Goal: Book appointment/travel/reservation

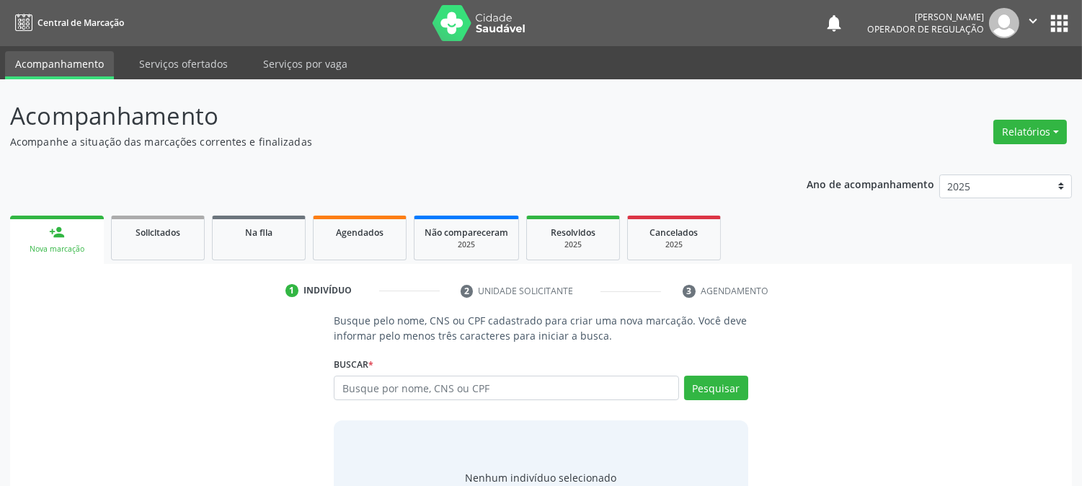
click at [377, 384] on input "text" at bounding box center [506, 388] width 345 height 25
type input "704002899598365"
click at [732, 392] on button "Pesquisar" at bounding box center [716, 388] width 64 height 25
type input "704002899598365"
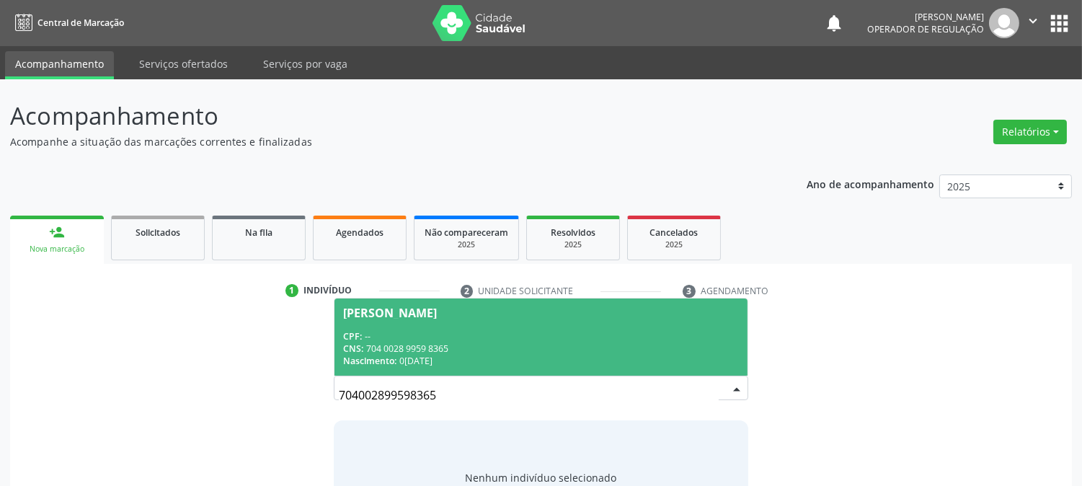
click at [635, 344] on div "CNS: 704 0028 9959 8365" at bounding box center [540, 349] width 395 height 12
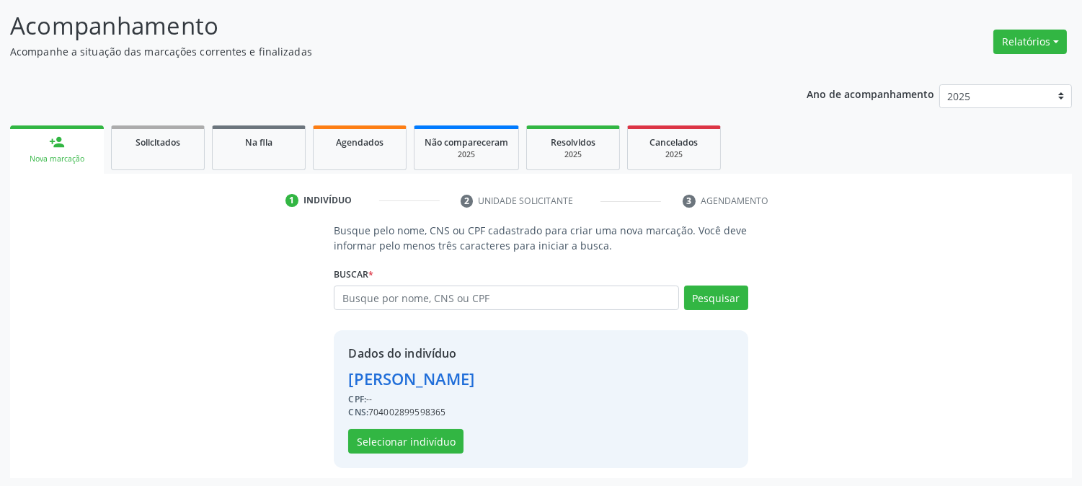
scroll to position [91, 0]
click at [385, 435] on button "Selecionar indivíduo" at bounding box center [405, 440] width 115 height 25
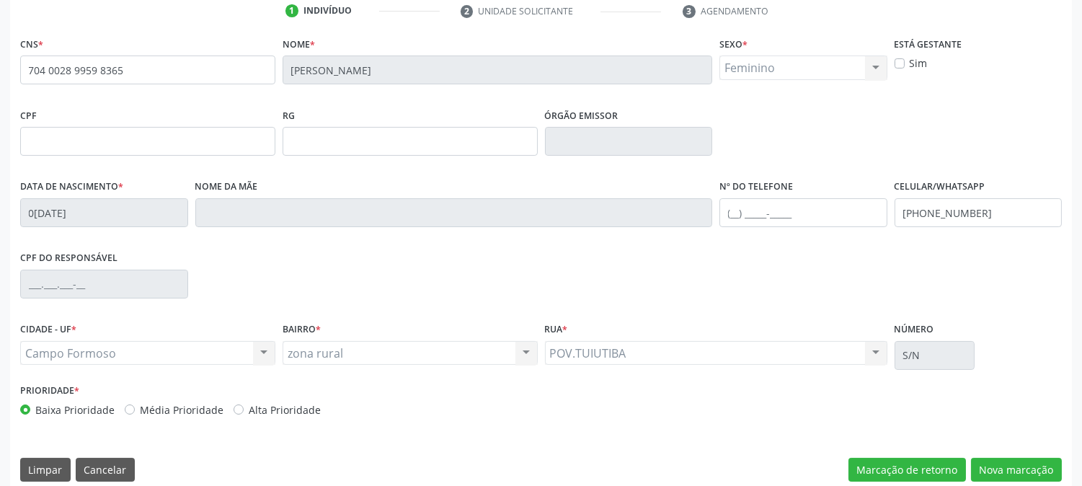
scroll to position [294, 0]
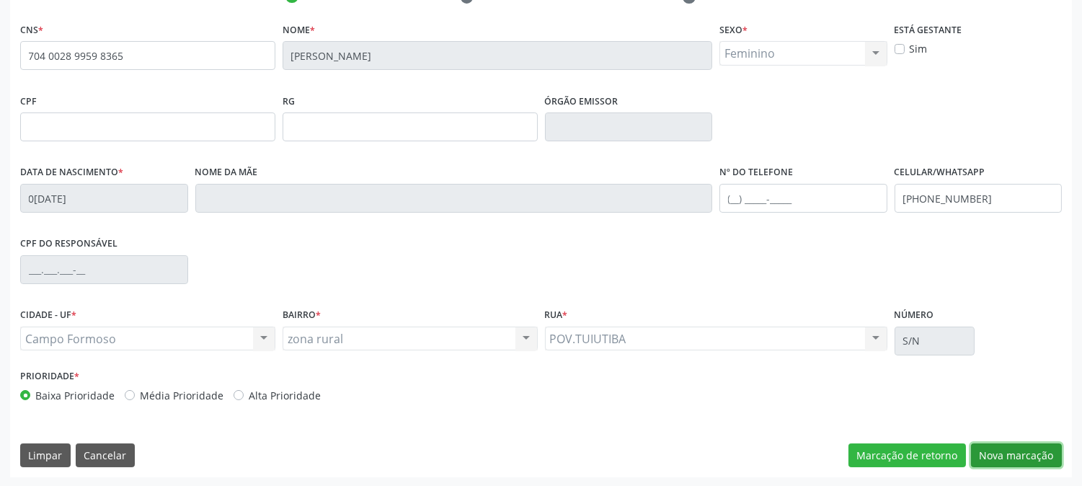
click at [986, 452] on button "Nova marcação" at bounding box center [1016, 455] width 91 height 25
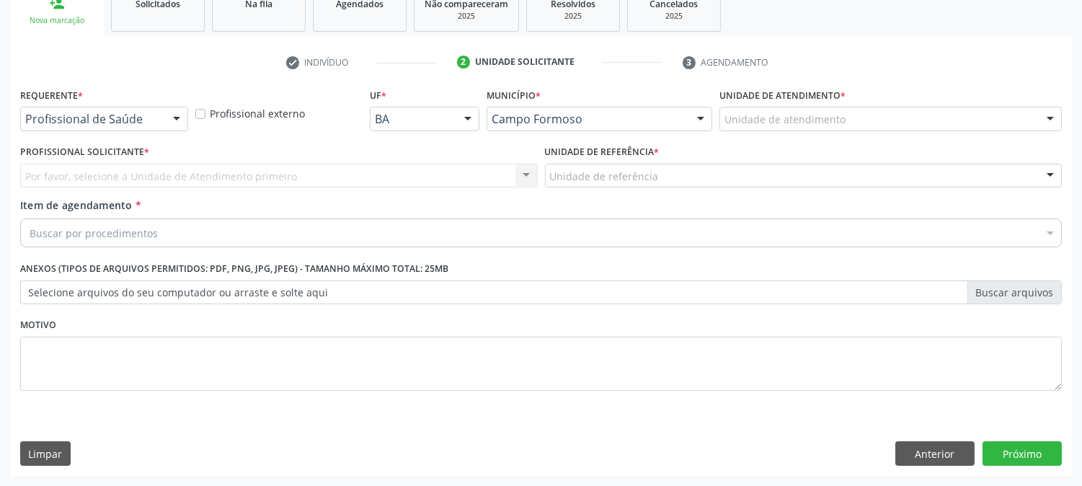
scroll to position [228, 0]
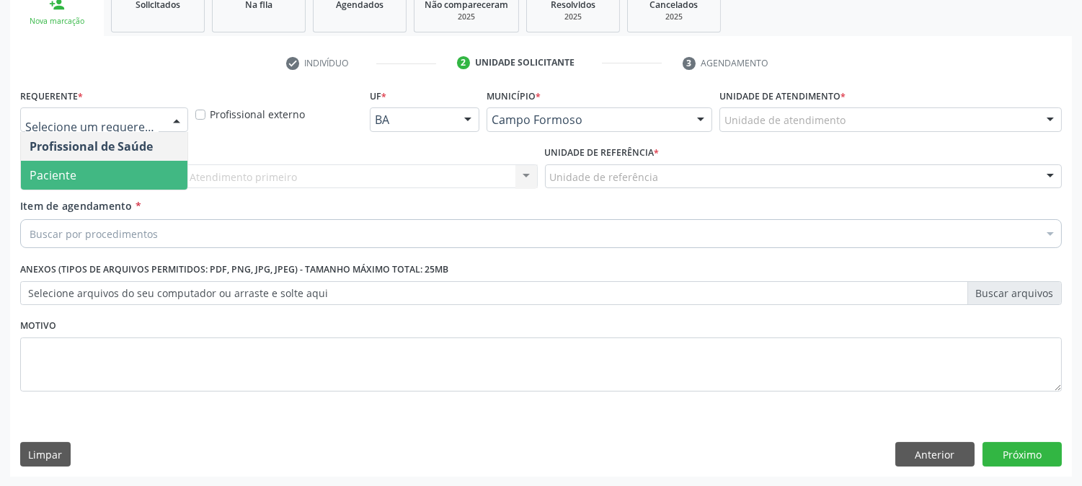
click at [69, 180] on span "Paciente" at bounding box center [53, 175] width 47 height 16
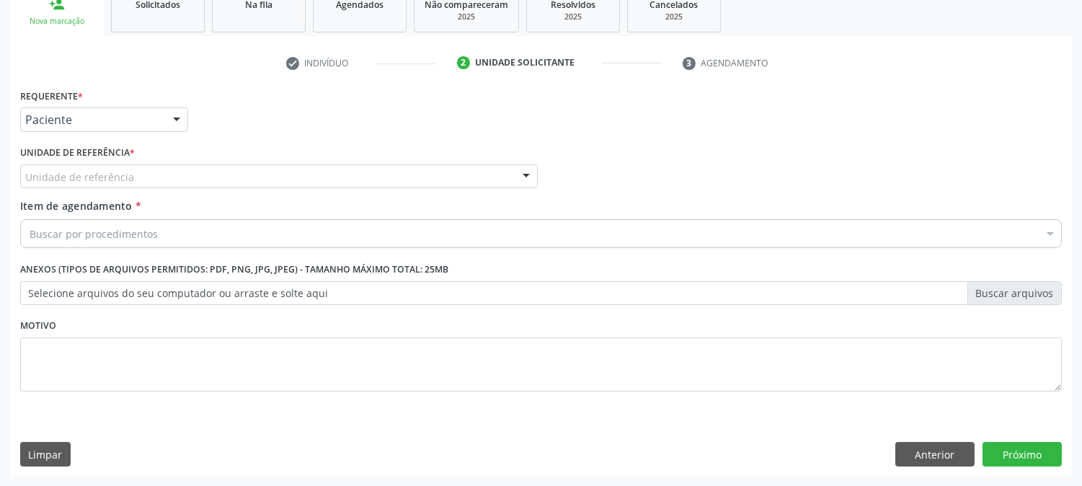
click at [166, 177] on div "Unidade de referência" at bounding box center [279, 176] width 518 height 25
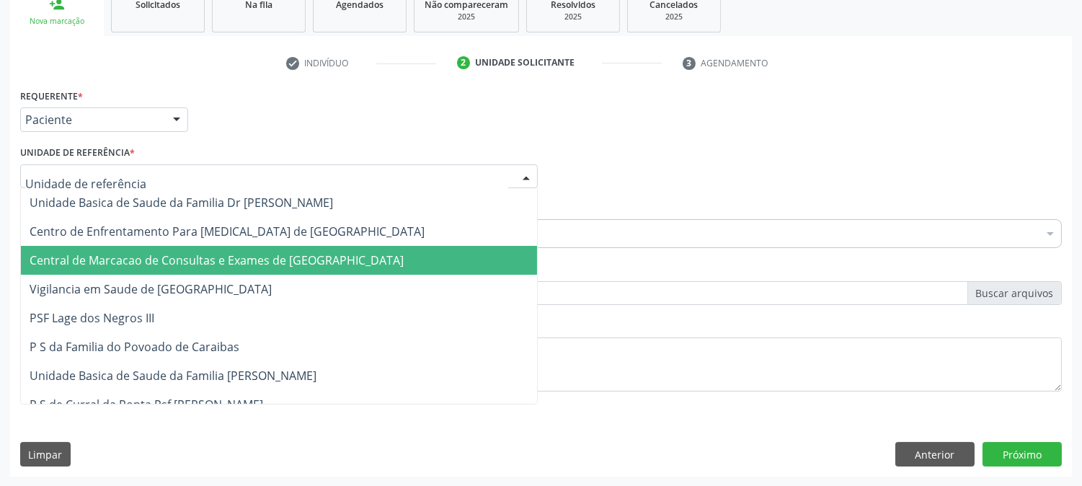
click at [161, 254] on span "Central de Marcacao de Consultas e Exames de [GEOGRAPHIC_DATA]" at bounding box center [217, 260] width 374 height 16
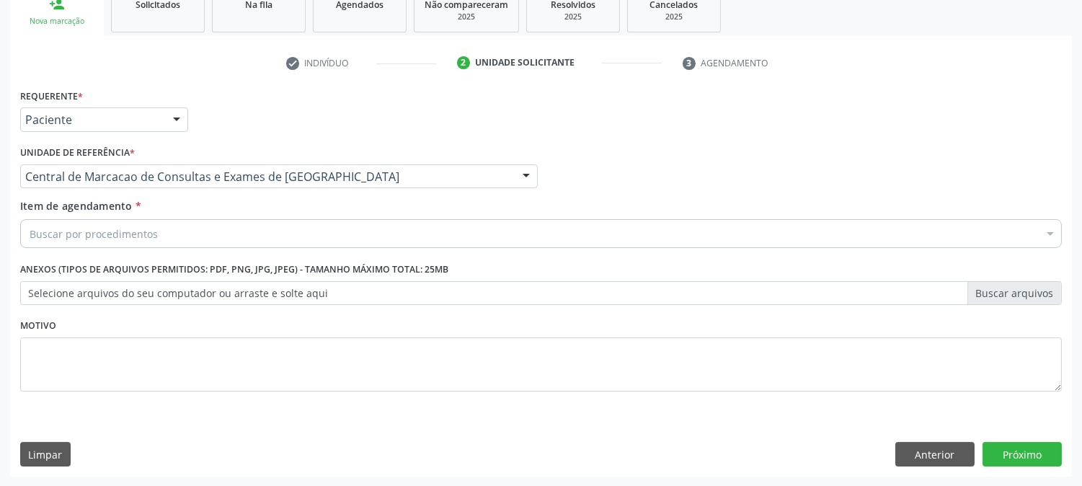
click at [163, 231] on div "Buscar por procedimentos" at bounding box center [541, 233] width 1042 height 29
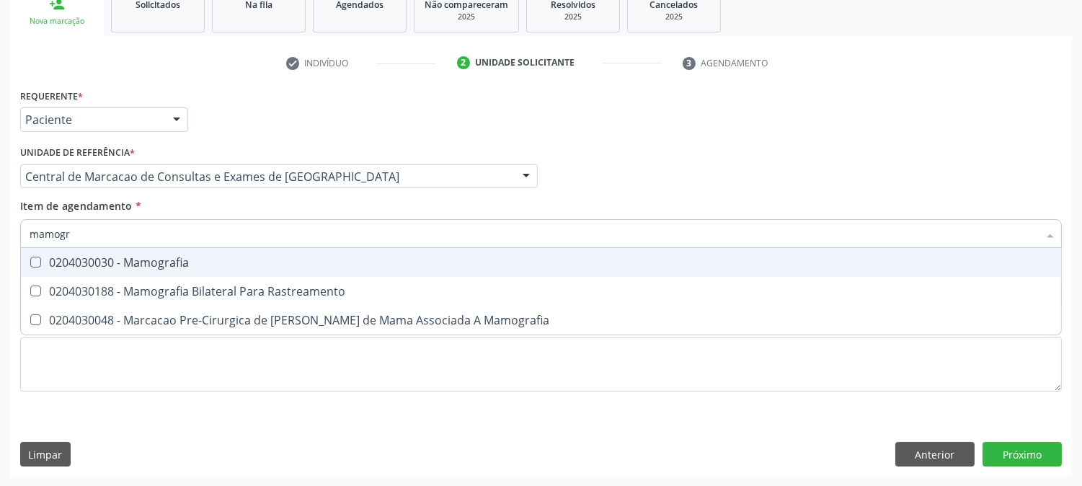
type input "mamogra"
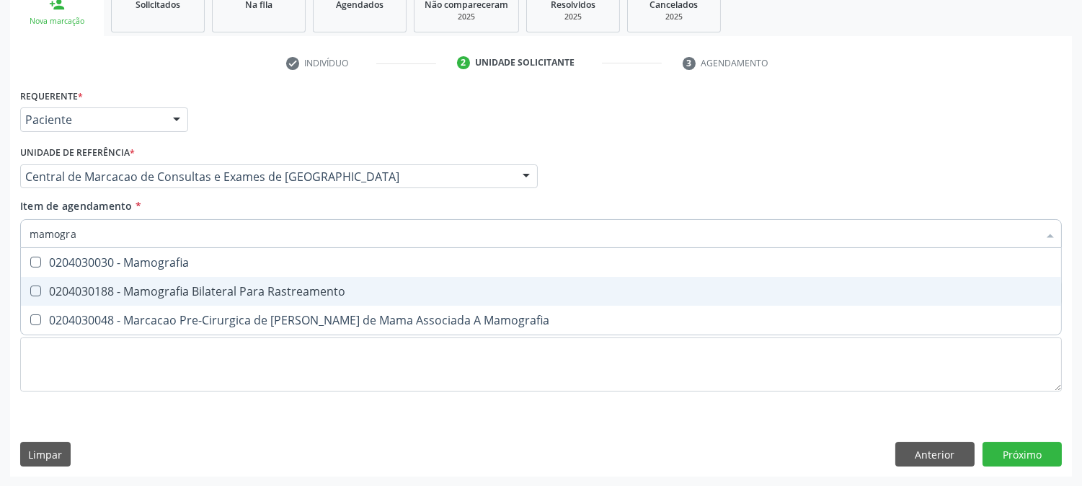
click at [195, 286] on div "0204030188 - Mamografia Bilateral Para Rastreamento" at bounding box center [541, 292] width 1023 height 12
checkbox Rastreamento "true"
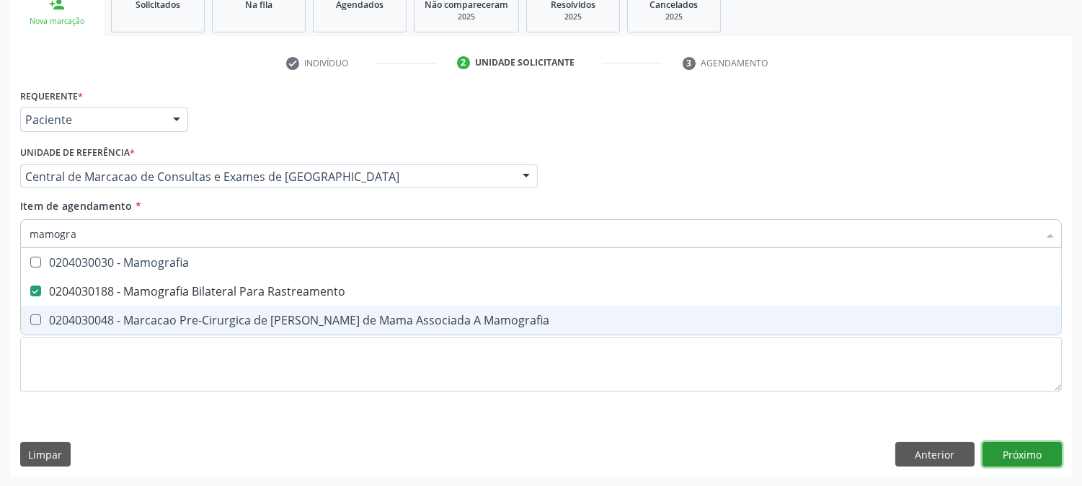
click at [1030, 447] on div "Requerente * Paciente Profissional de Saúde Paciente Nenhum resultado encontrad…" at bounding box center [541, 281] width 1062 height 392
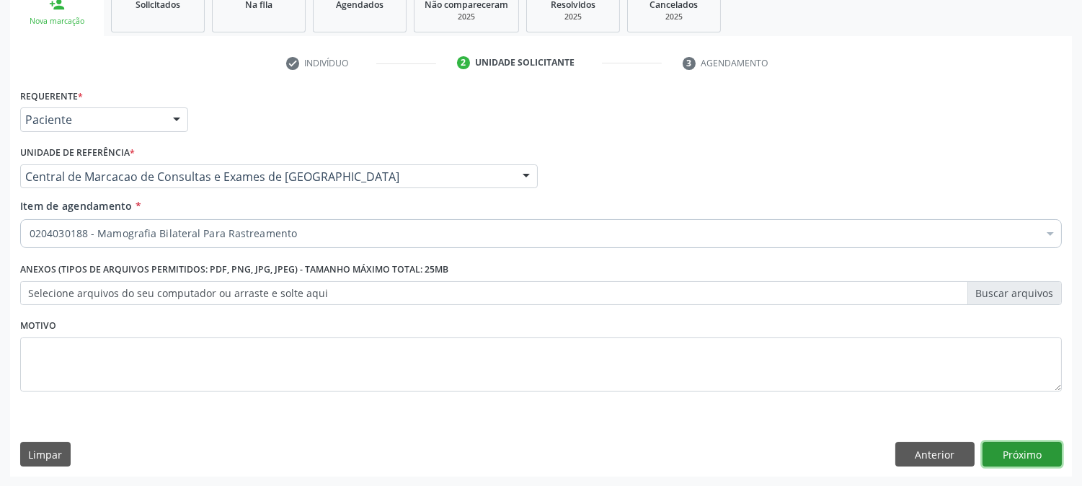
click at [1010, 451] on button "Próximo" at bounding box center [1022, 454] width 79 height 25
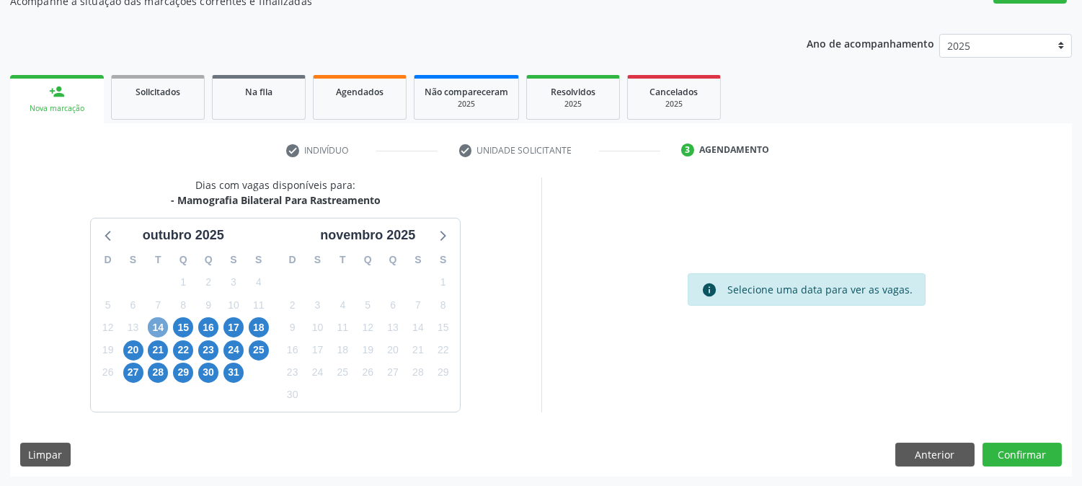
click at [163, 324] on span "14" at bounding box center [158, 327] width 20 height 20
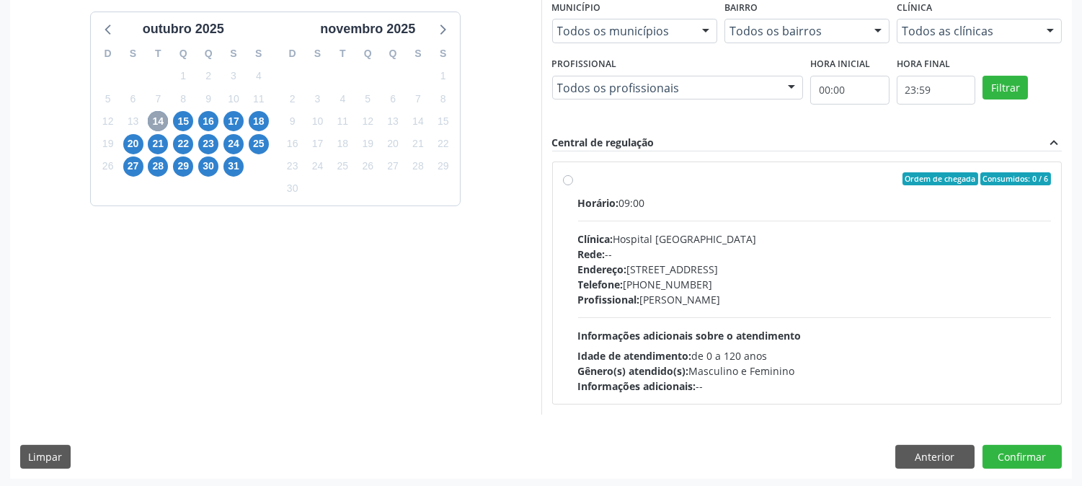
scroll to position [349, 0]
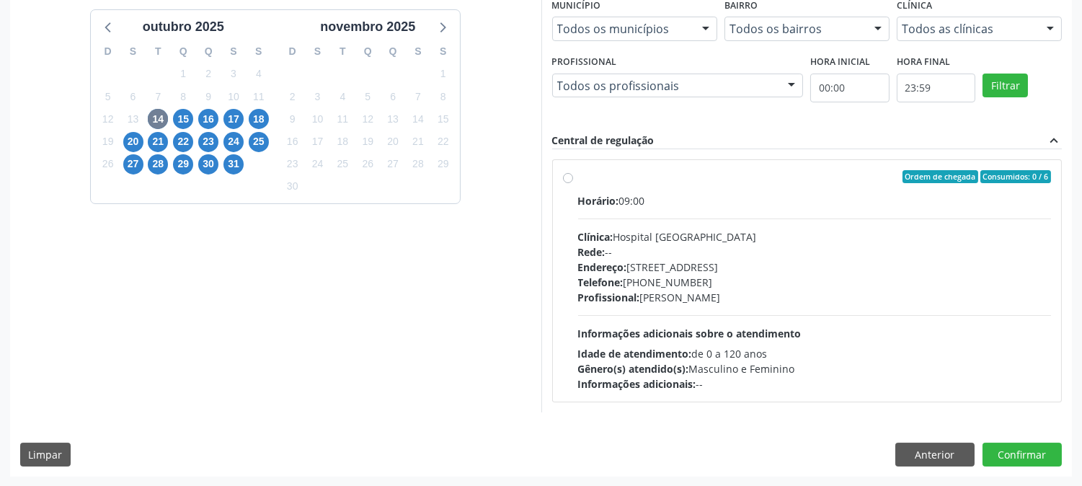
click at [710, 224] on div "Horário: 09:00 Clínica: Hospital [GEOGRAPHIC_DATA] Rede: -- Endereço: [STREET_A…" at bounding box center [815, 292] width 474 height 198
click at [573, 183] on input "Ordem de chegada Consumidos: 0 / 6 Horário: 09:00 Clínica: Hospital [GEOGRAPHIC…" at bounding box center [568, 176] width 10 height 13
radio input "true"
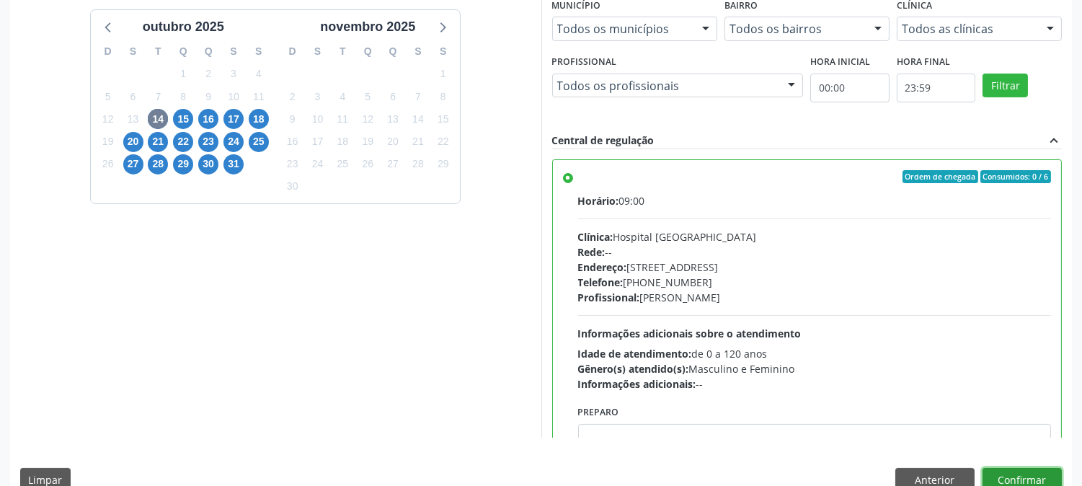
click at [1010, 472] on button "Confirmar" at bounding box center [1022, 480] width 79 height 25
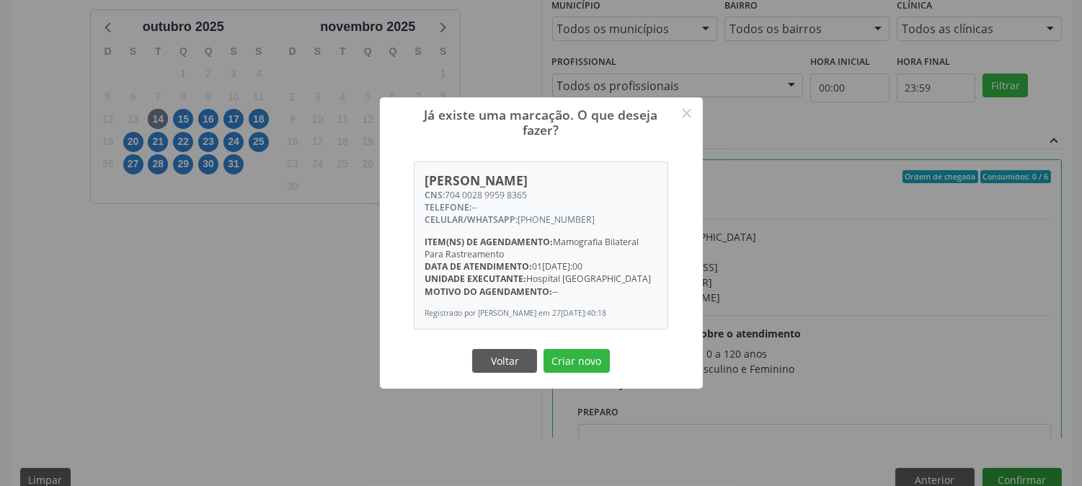
click at [544, 349] on button "Criar novo" at bounding box center [577, 361] width 66 height 25
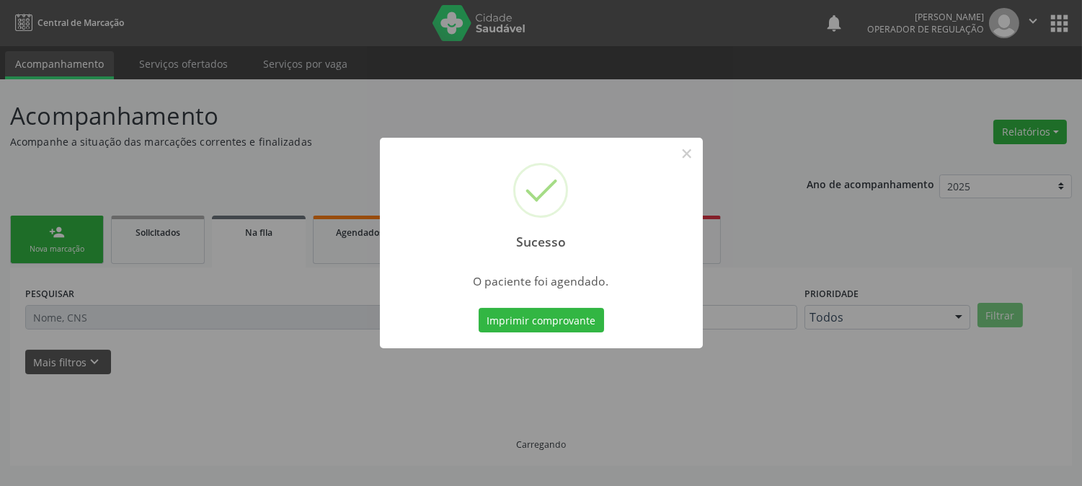
scroll to position [0, 0]
click at [485, 308] on button "Imprimir comprovante" at bounding box center [547, 320] width 125 height 25
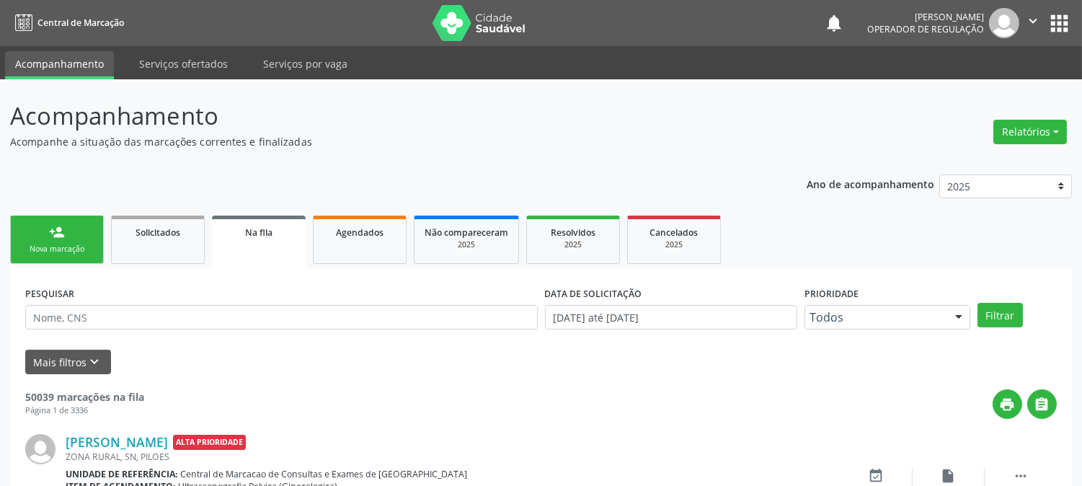
click at [78, 231] on link "person_add Nova marcação" at bounding box center [57, 240] width 94 height 48
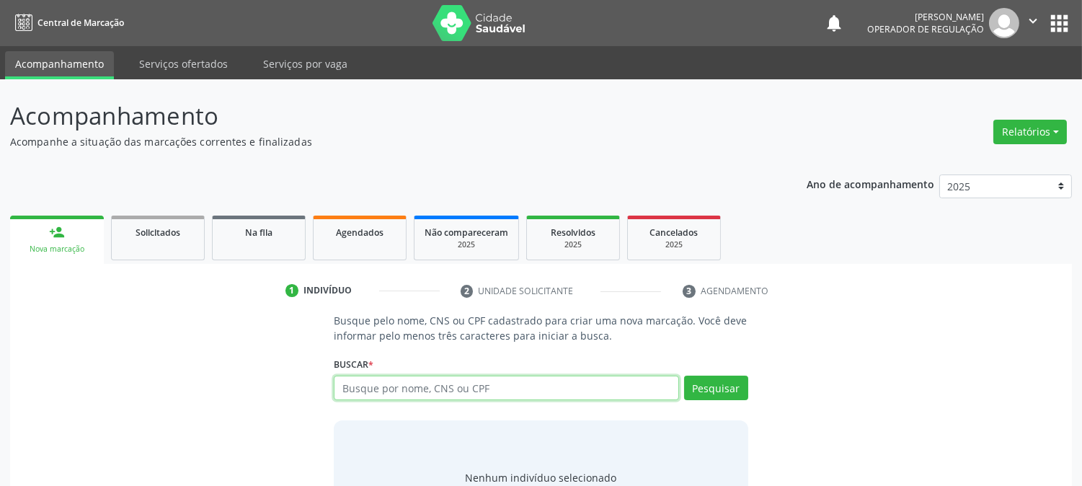
click at [402, 386] on input "text" at bounding box center [506, 388] width 345 height 25
type input "708108590700339"
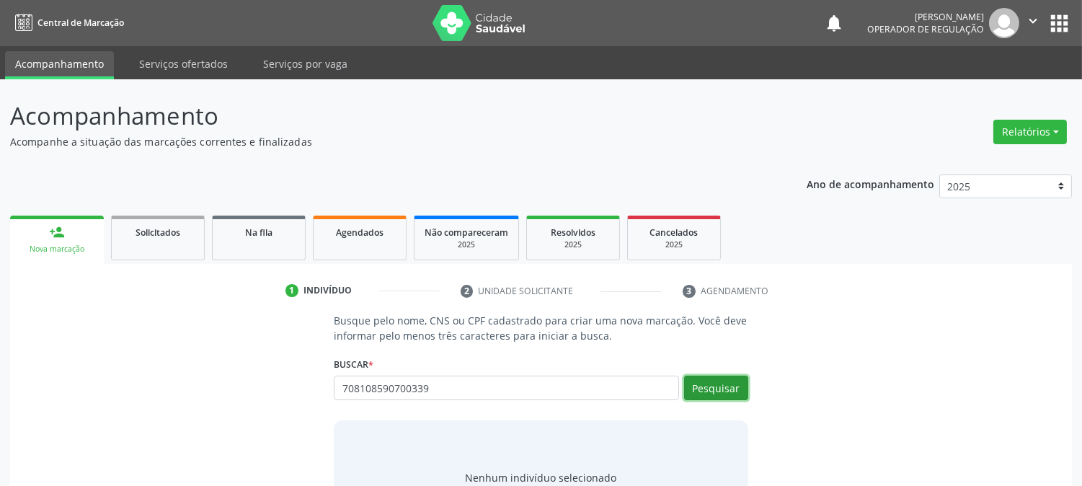
click at [734, 392] on button "Pesquisar" at bounding box center [716, 388] width 64 height 25
type input "708108590700339"
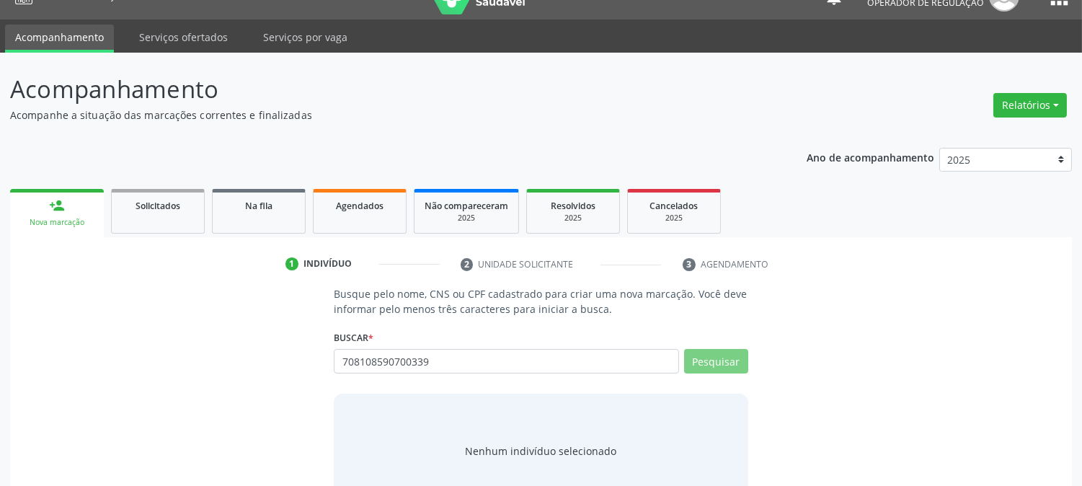
scroll to position [69, 0]
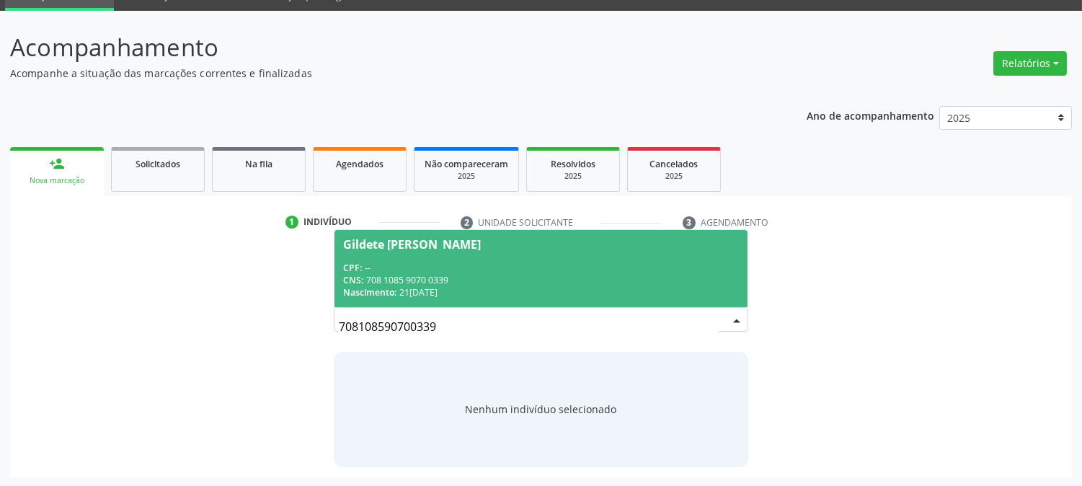
click at [453, 262] on div "CPF: --" at bounding box center [540, 268] width 395 height 12
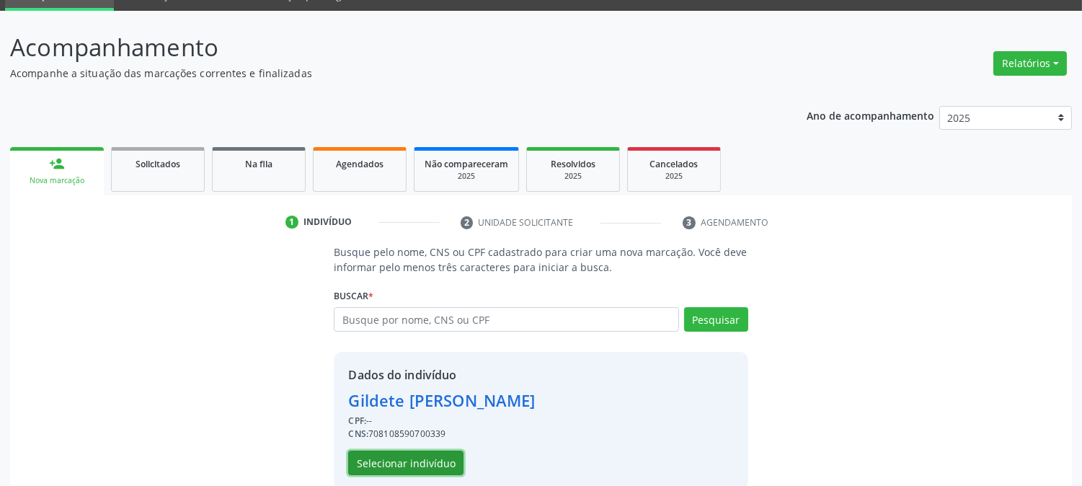
click at [414, 456] on button "Selecionar indivíduo" at bounding box center [405, 463] width 115 height 25
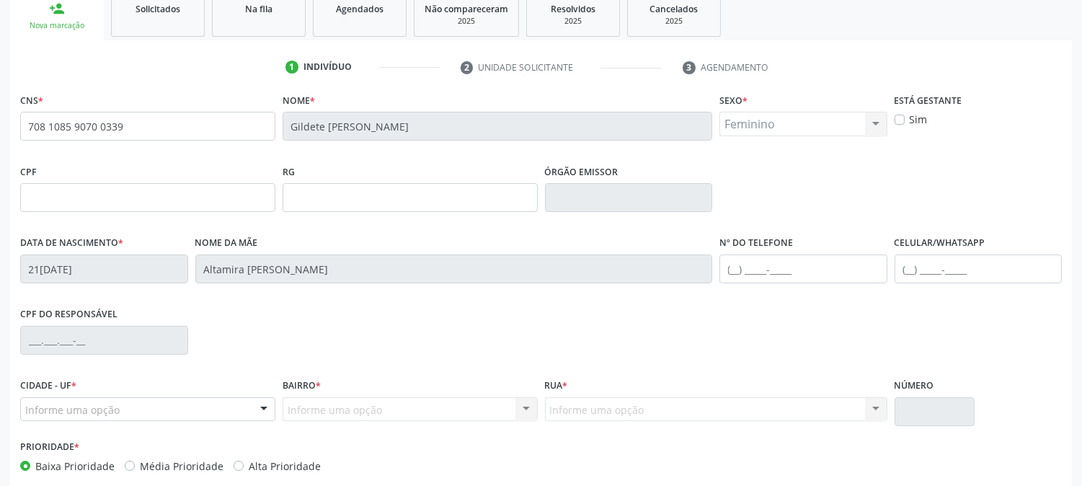
scroll to position [294, 0]
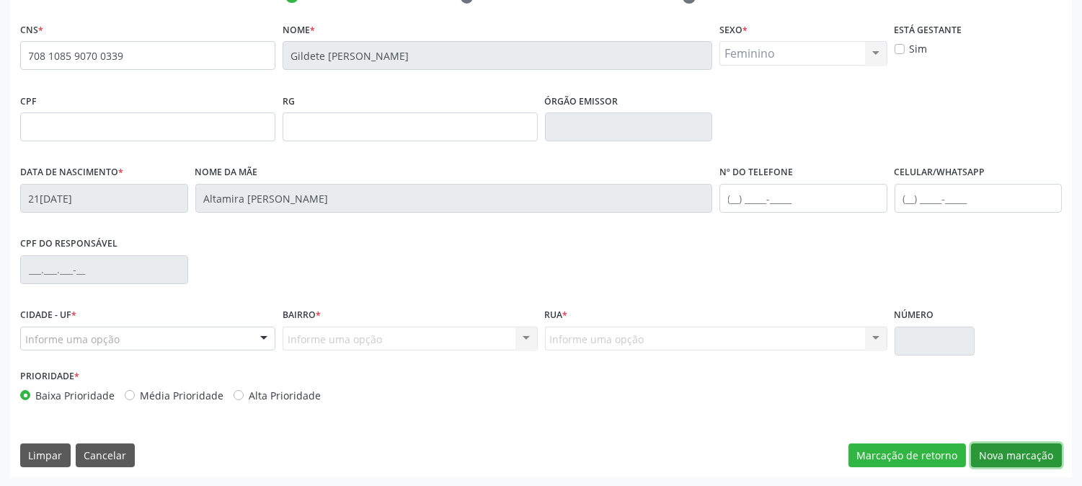
click at [986, 449] on button "Nova marcação" at bounding box center [1016, 455] width 91 height 25
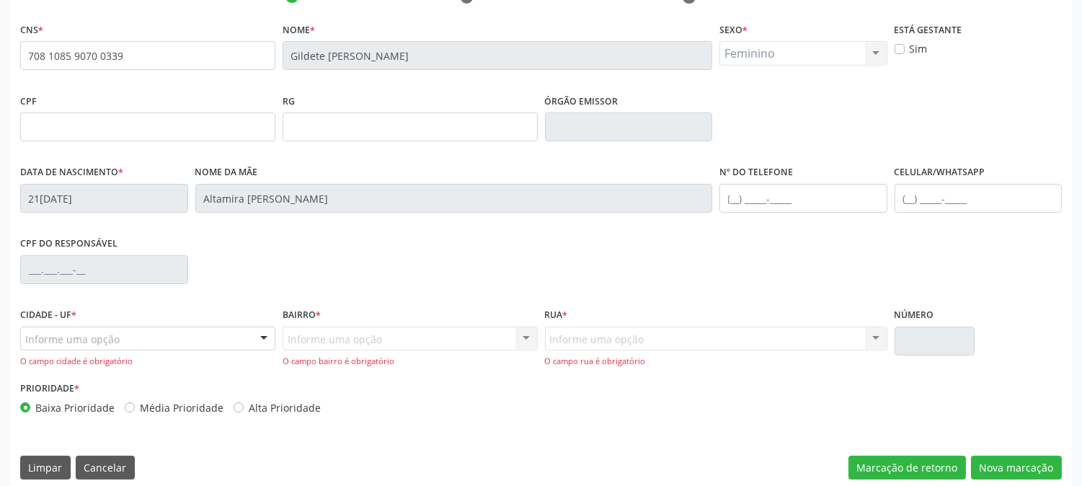
drag, startPoint x: 138, startPoint y: 336, endPoint x: 151, endPoint y: 286, distance: 52.1
click at [141, 332] on div "Informe uma opção" at bounding box center [147, 339] width 255 height 25
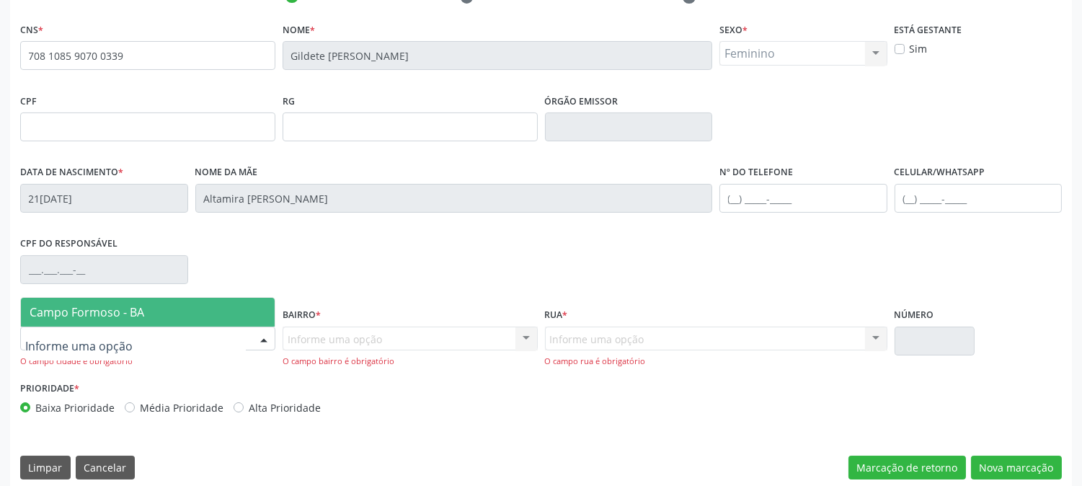
click at [152, 298] on span "Campo Formoso - BA" at bounding box center [148, 312] width 254 height 29
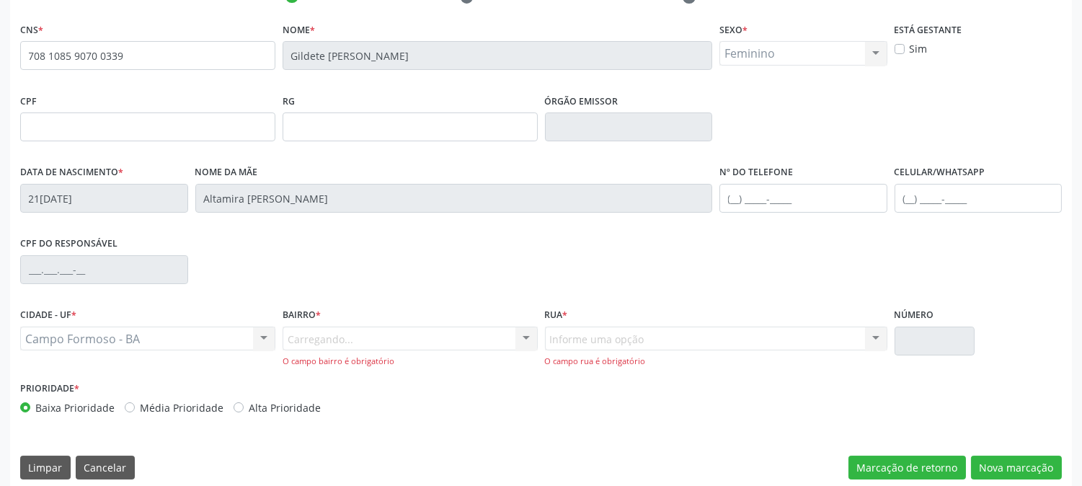
click at [336, 332] on div "Carregando... Nenhum resultado encontrado para: " " Nenhuma opção encontrada. D…" at bounding box center [410, 347] width 255 height 41
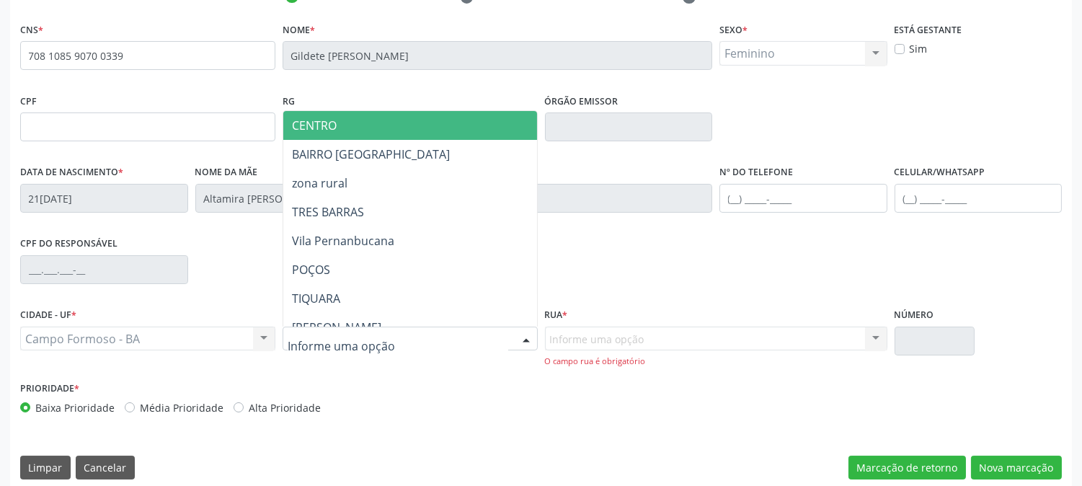
click at [368, 133] on span "CENTRO" at bounding box center [439, 125] width 312 height 29
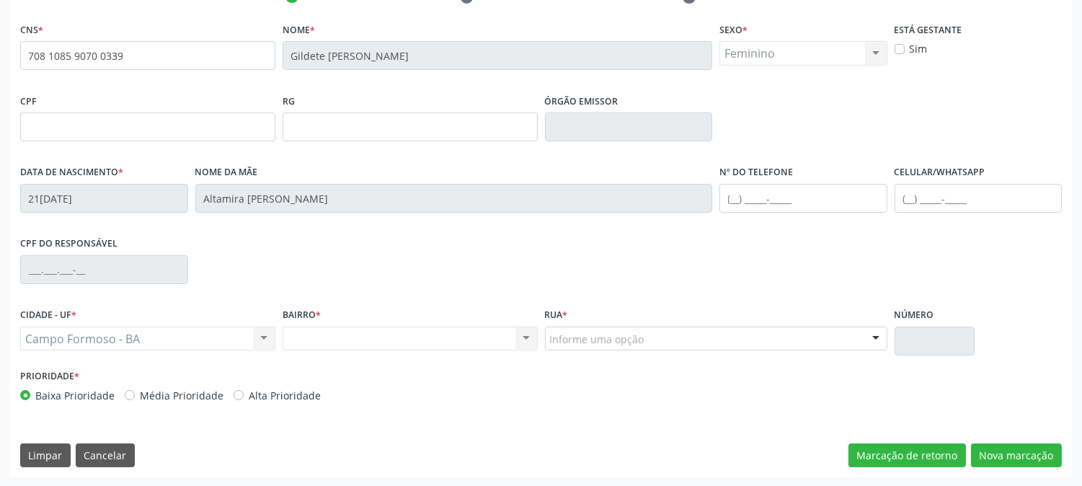
click at [461, 335] on div "Nenhum resultado encontrado para: " " Não há nenhuma opção para ser exibida." at bounding box center [410, 339] width 255 height 25
click at [1027, 466] on div "CNS * 708 1085 9070 0339 [GEOGRAPHIC_DATA] * Gildete [PERSON_NAME] * Feminino M…" at bounding box center [541, 248] width 1062 height 459
click at [1027, 460] on button "Nova marcação" at bounding box center [1016, 455] width 91 height 25
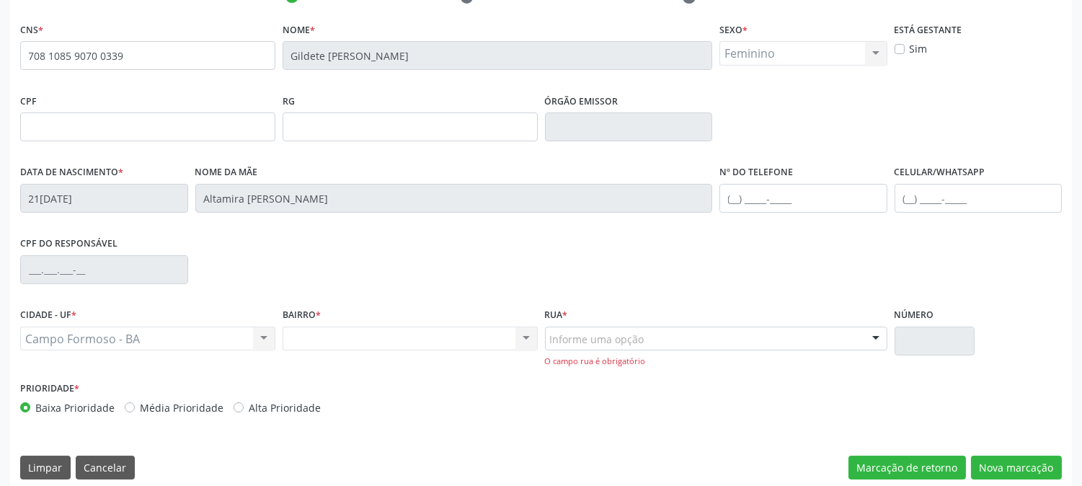
click at [678, 335] on div "Informe uma opção" at bounding box center [716, 339] width 343 height 25
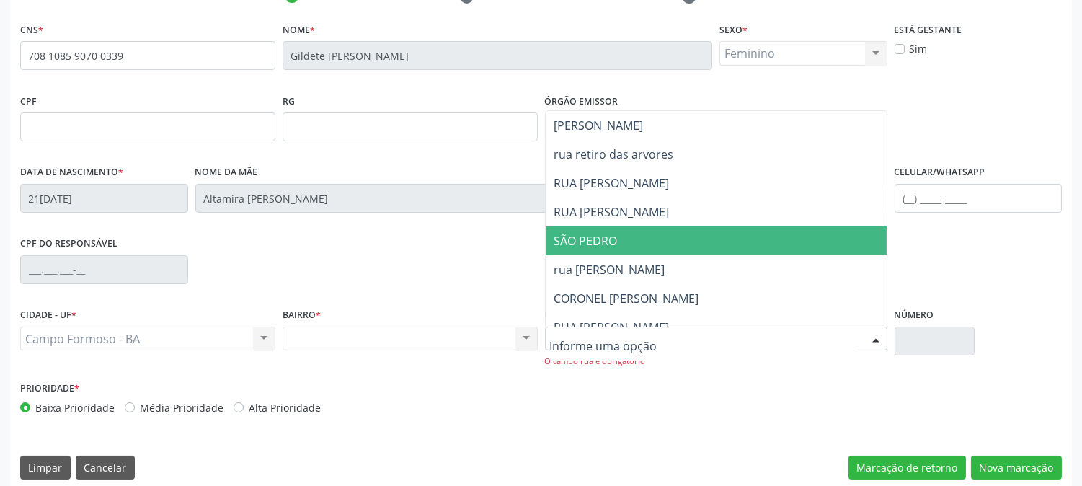
click at [611, 245] on span "SÃO PEDRO" at bounding box center [586, 241] width 63 height 16
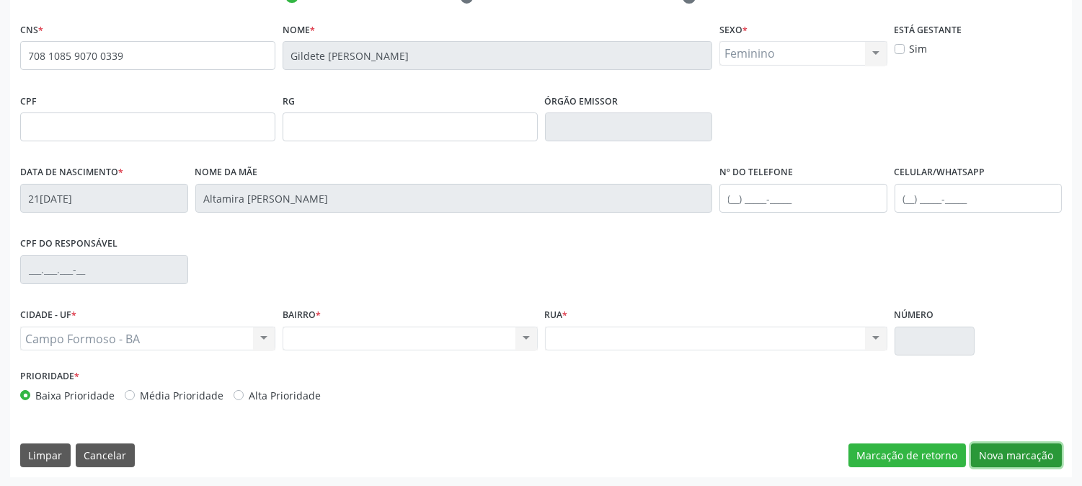
click at [1035, 459] on button "Nova marcação" at bounding box center [1016, 455] width 91 height 25
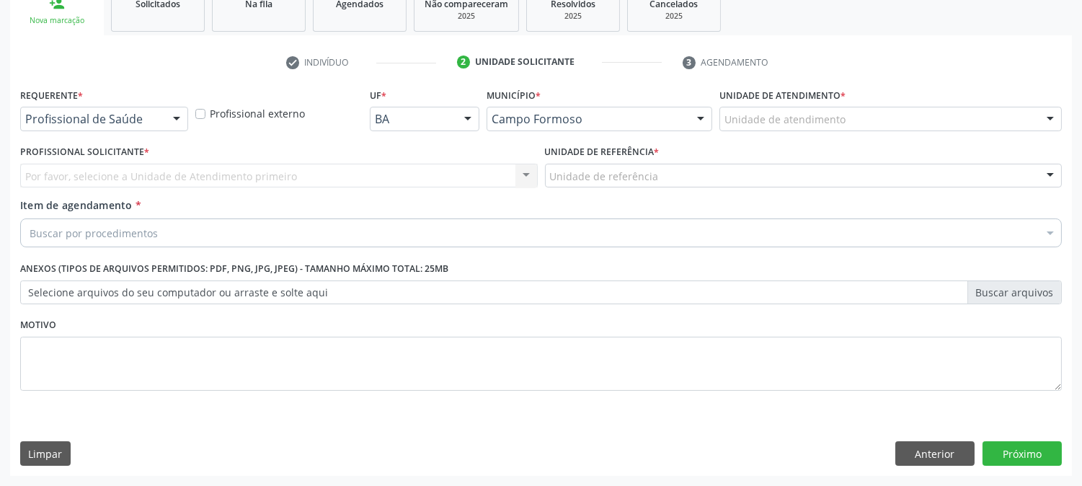
scroll to position [228, 0]
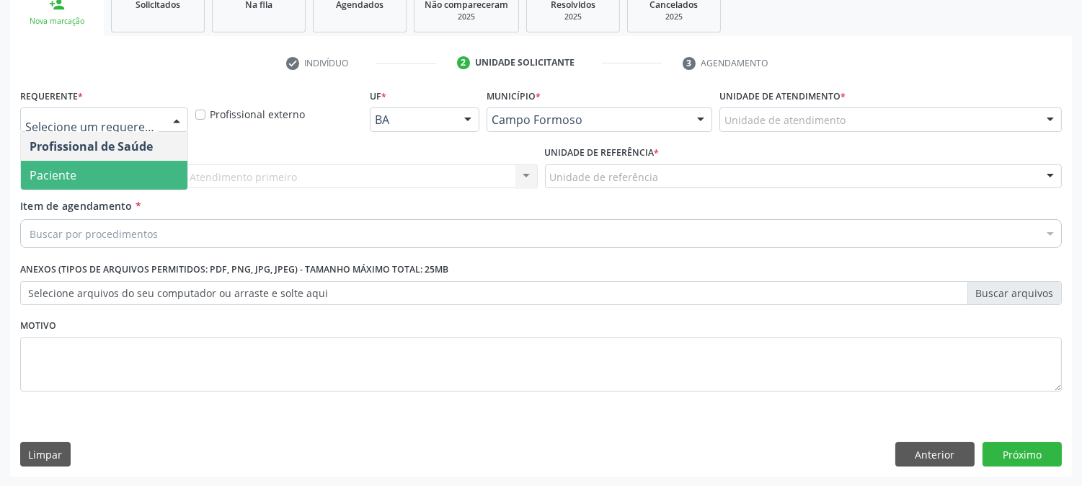
click at [114, 178] on span "Paciente" at bounding box center [104, 175] width 167 height 29
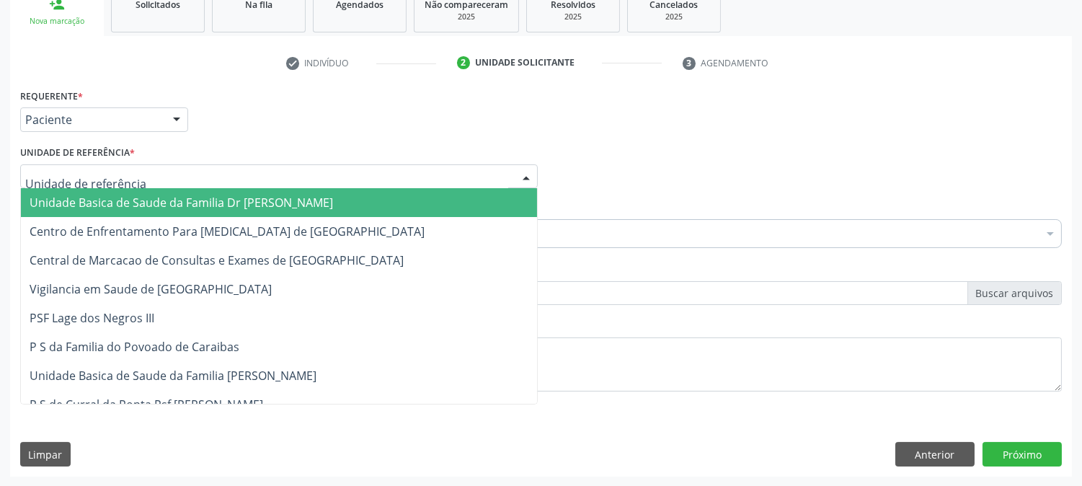
click at [156, 168] on div at bounding box center [279, 176] width 518 height 25
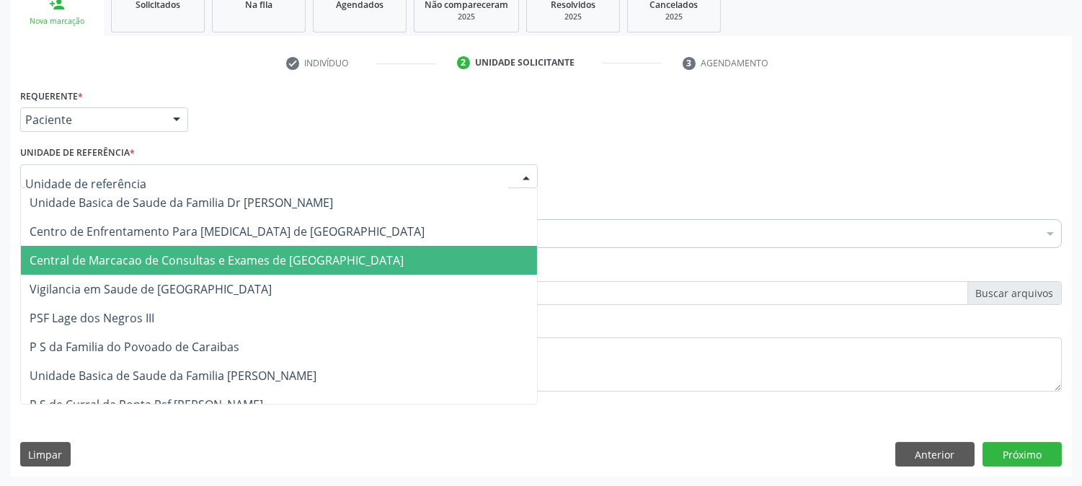
click at [164, 252] on span "Central de Marcacao de Consultas e Exames de [GEOGRAPHIC_DATA]" at bounding box center [217, 260] width 374 height 16
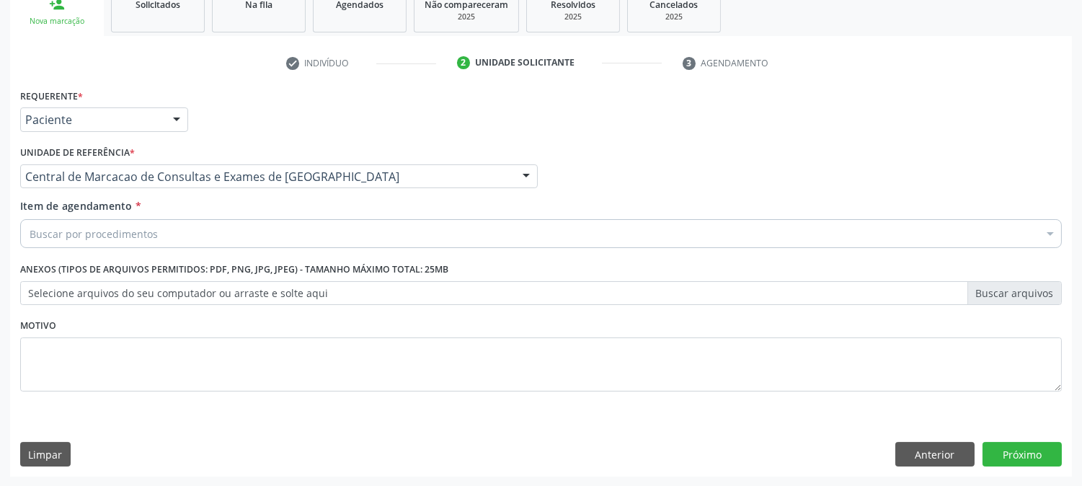
click at [167, 237] on div "Buscar por procedimentos" at bounding box center [541, 233] width 1042 height 29
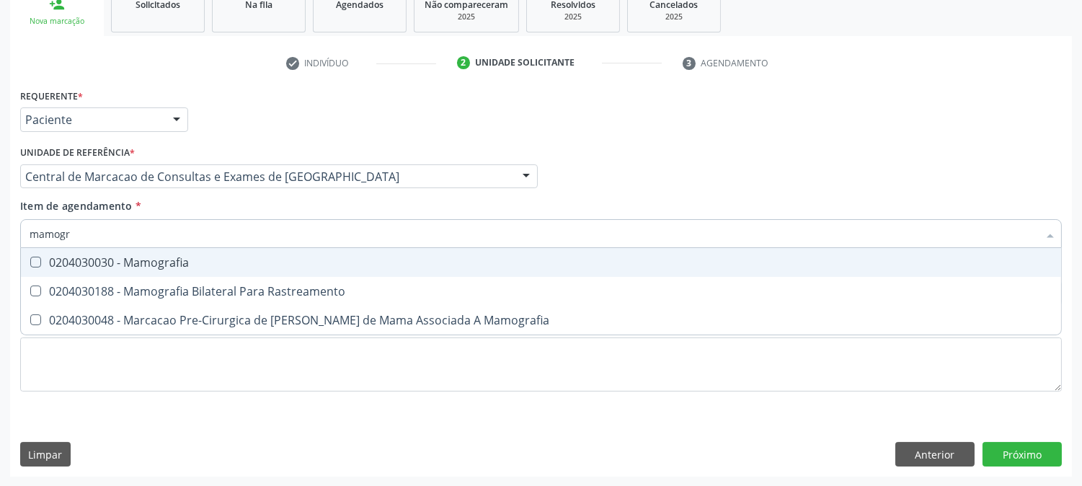
type input "mamogra"
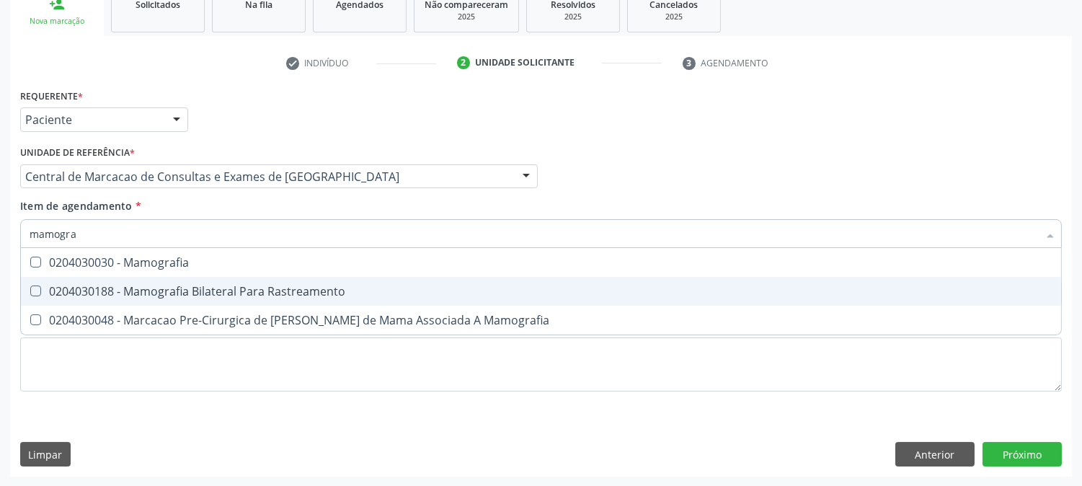
click at [163, 286] on div "0204030188 - Mamografia Bilateral Para Rastreamento" at bounding box center [541, 292] width 1023 height 12
checkbox Rastreamento "true"
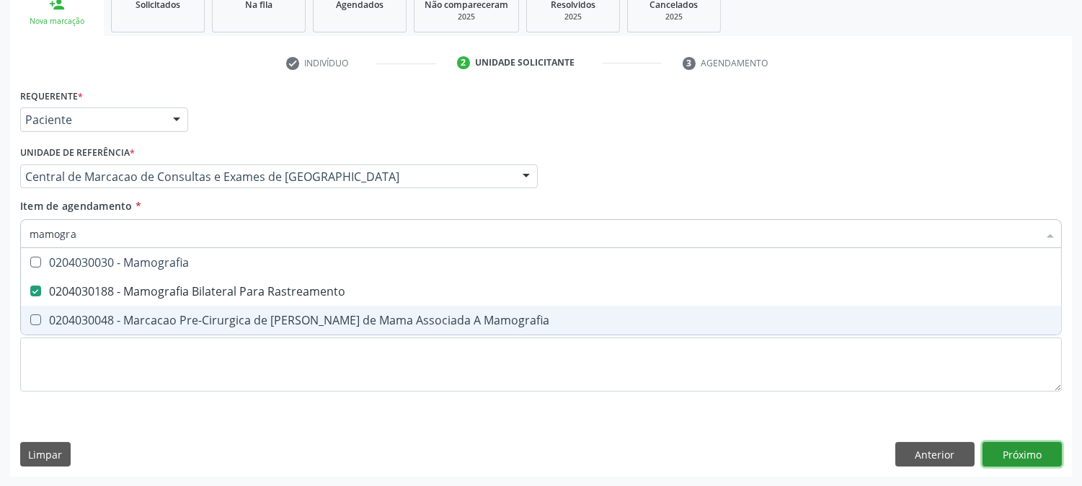
click at [1019, 457] on div "Requerente * Paciente Profissional de Saúde Paciente Nenhum resultado encontrad…" at bounding box center [541, 281] width 1062 height 392
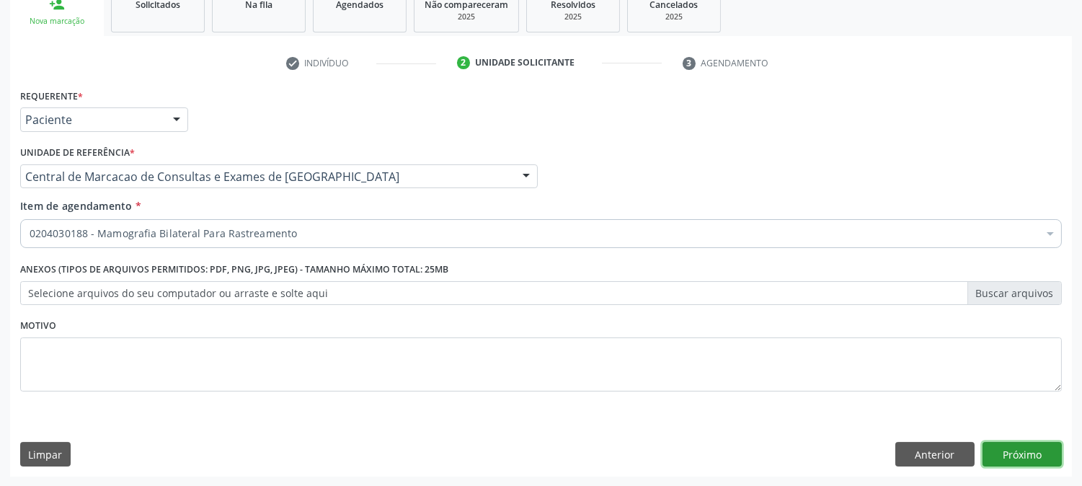
click at [1002, 451] on button "Próximo" at bounding box center [1022, 454] width 79 height 25
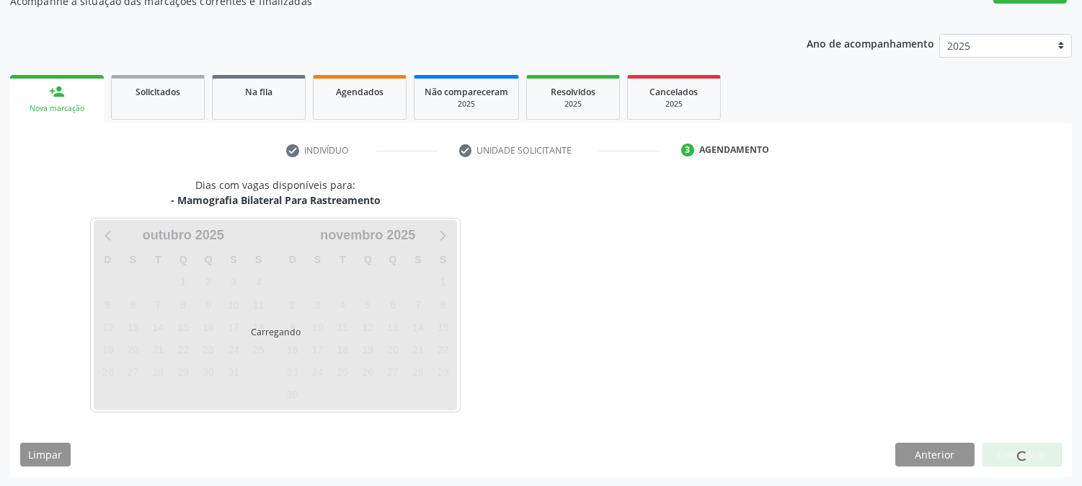
scroll to position [141, 0]
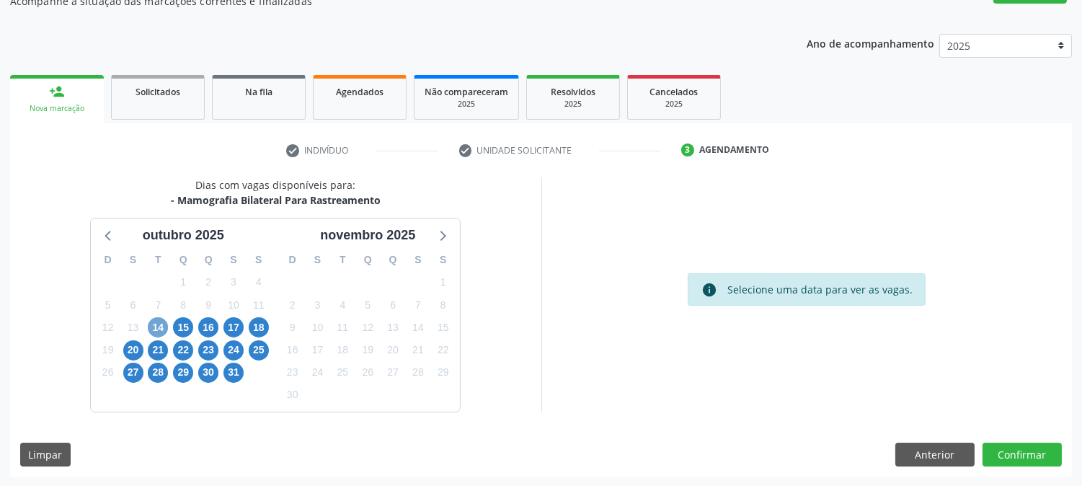
click at [160, 330] on span "14" at bounding box center [158, 327] width 20 height 20
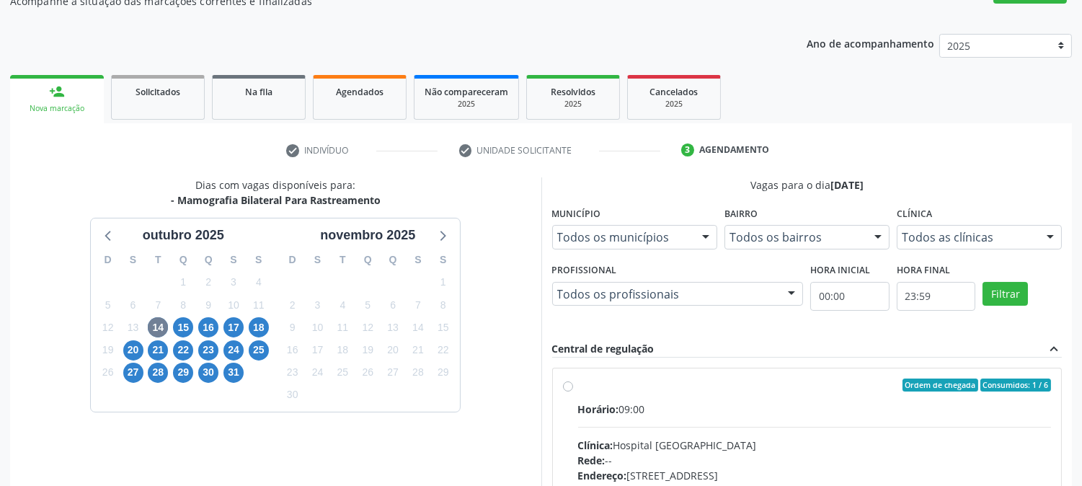
click at [746, 383] on div "Ordem de chegada Consumidos: 1 / 6" at bounding box center [815, 385] width 474 height 13
click at [573, 383] on input "Ordem de chegada Consumidos: 1 / 6 Horário: 09:00 Clínica: Hospital [GEOGRAPHIC…" at bounding box center [568, 385] width 10 height 13
radio input "true"
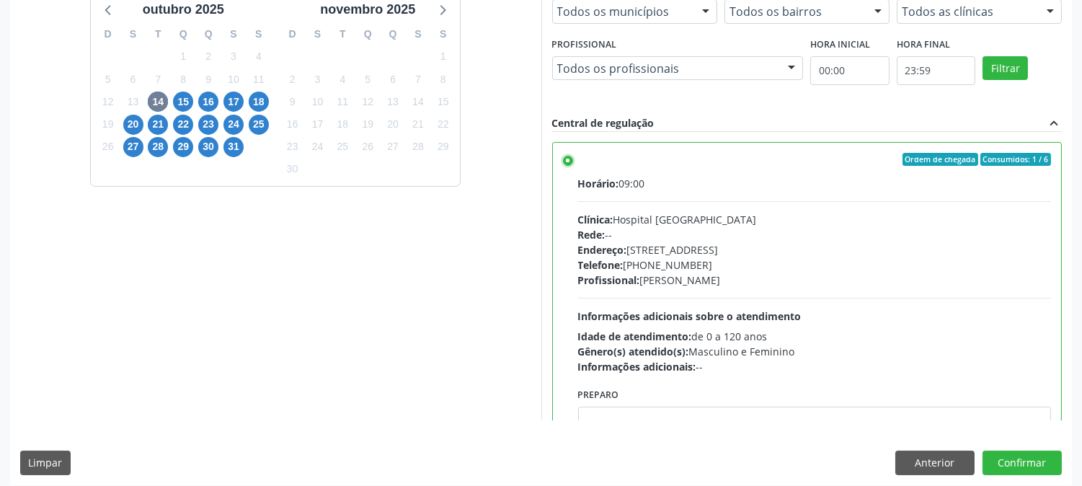
scroll to position [375, 0]
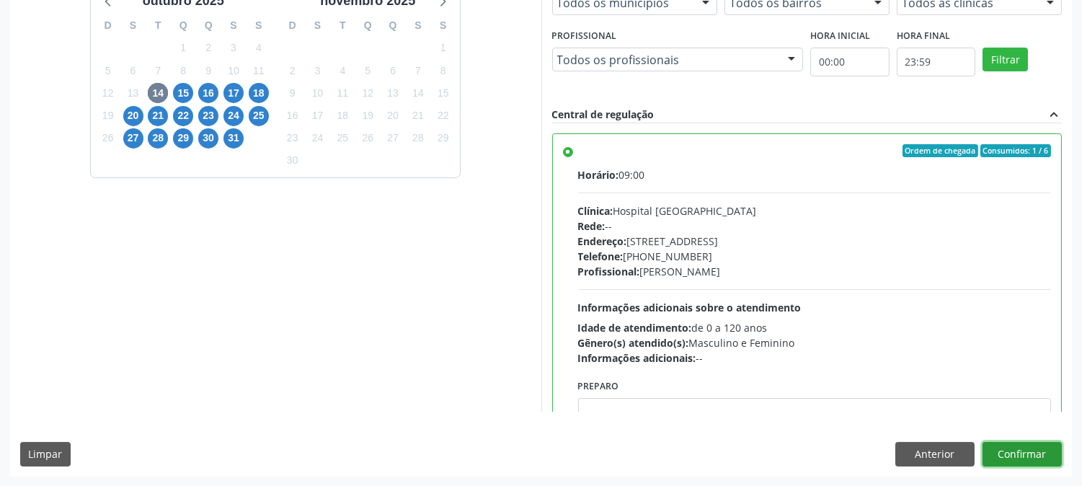
click at [1048, 454] on button "Confirmar" at bounding box center [1022, 454] width 79 height 25
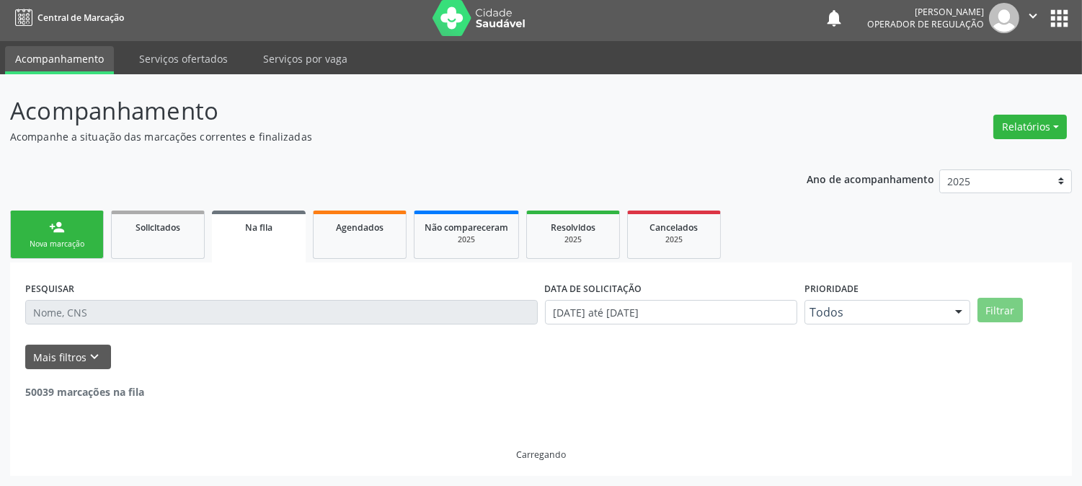
scroll to position [0, 0]
